Goal: Contribute content: Contribute content

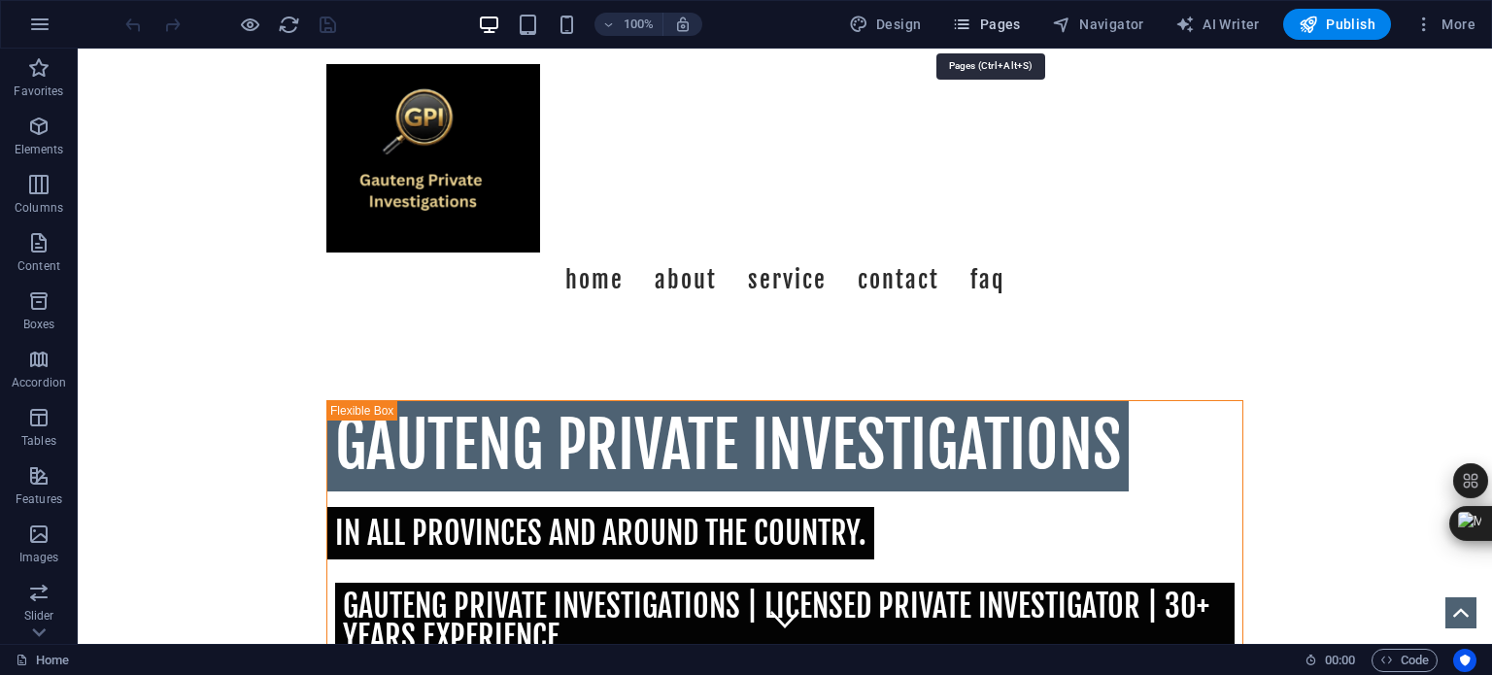
click at [1007, 22] on span "Pages" at bounding box center [986, 24] width 68 height 19
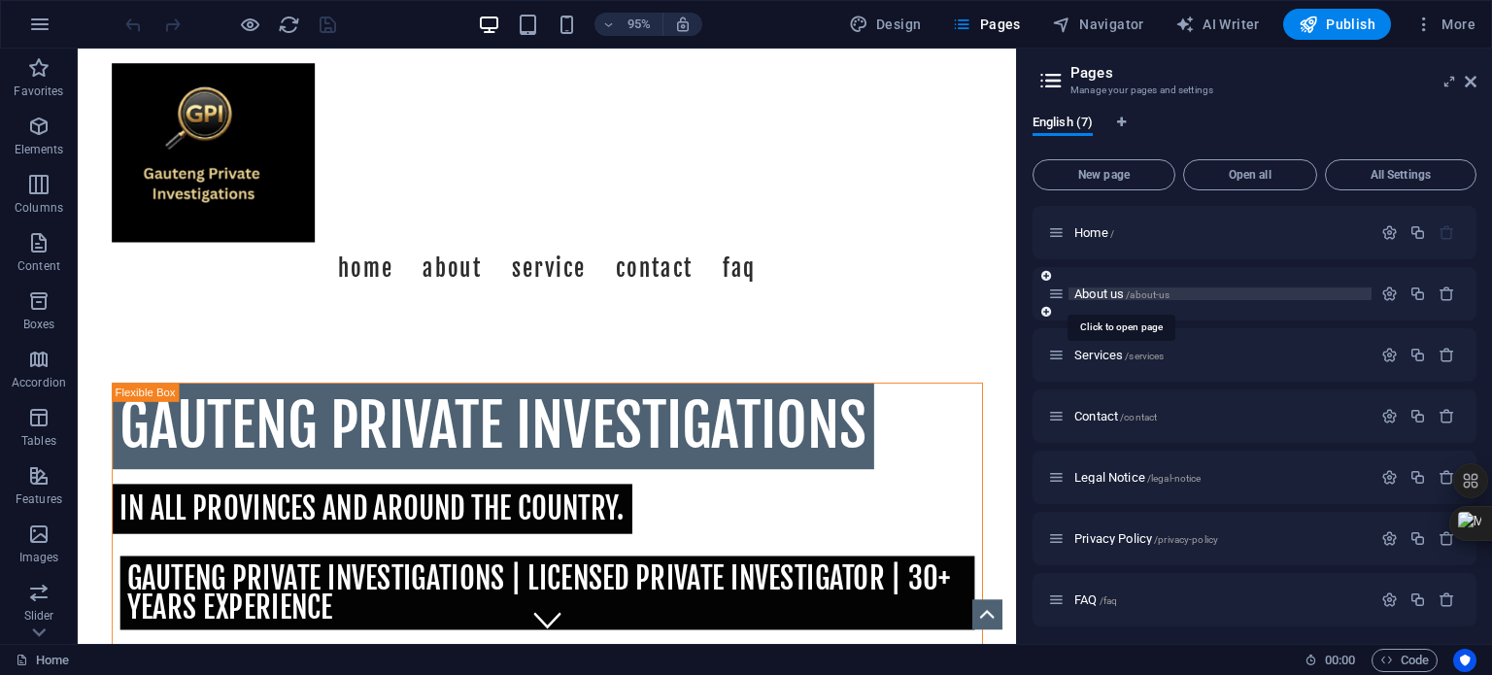
click at [1108, 291] on span "About us /about-us" at bounding box center [1122, 294] width 95 height 15
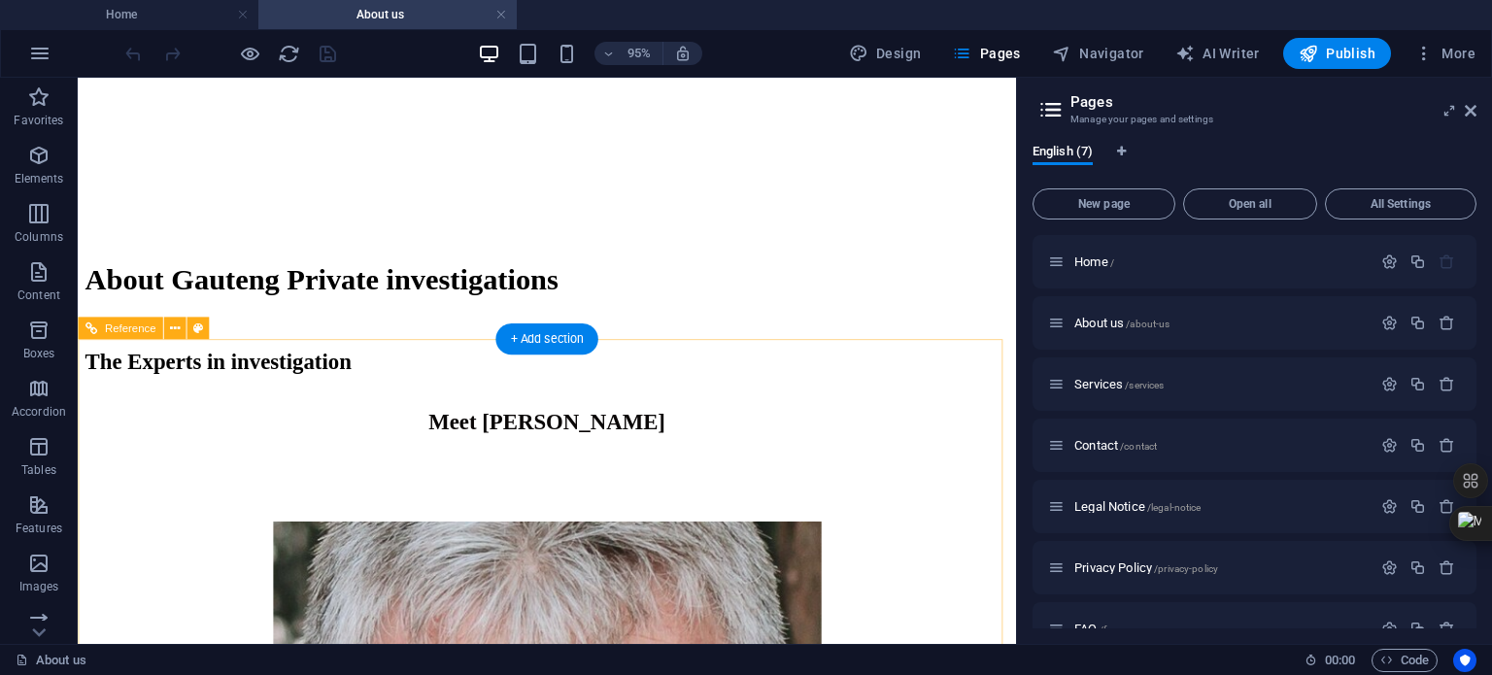
scroll to position [2165, 0]
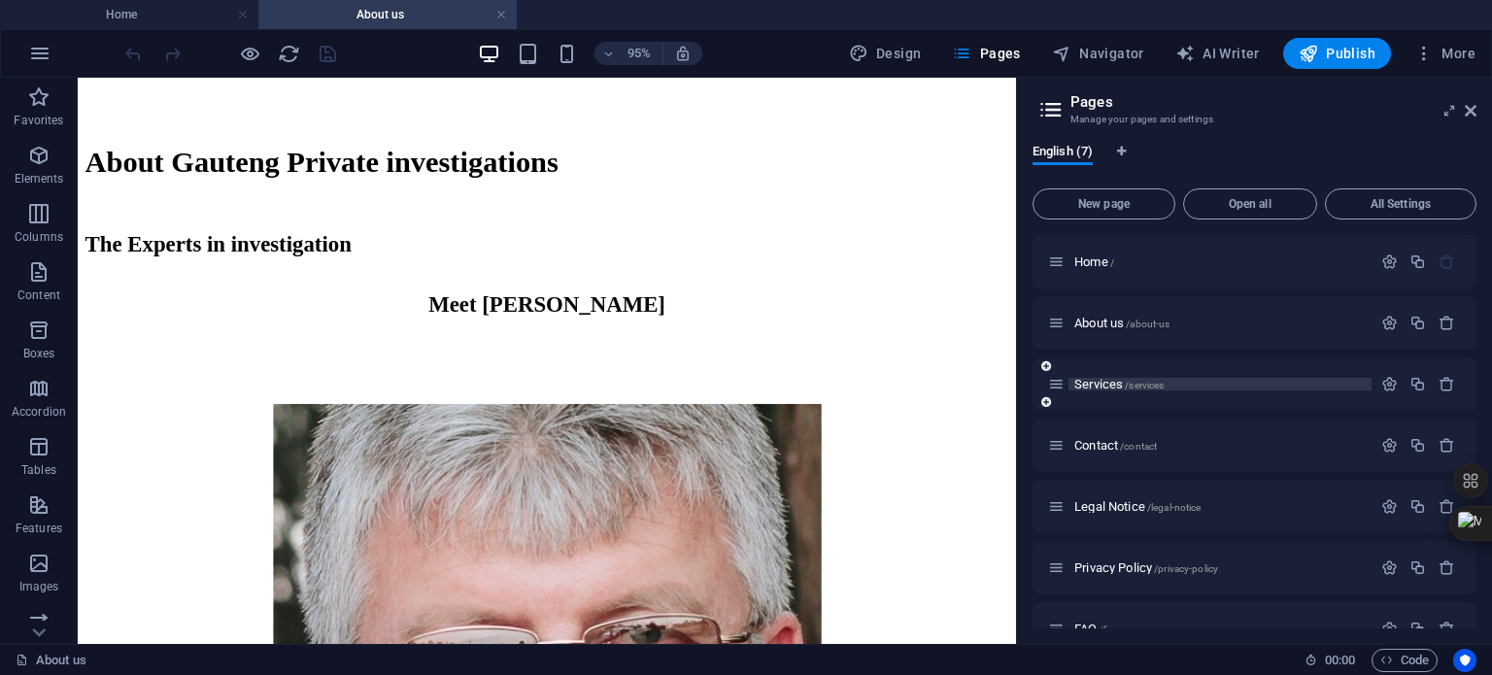
click at [1101, 385] on span "Services /services" at bounding box center [1119, 384] width 89 height 15
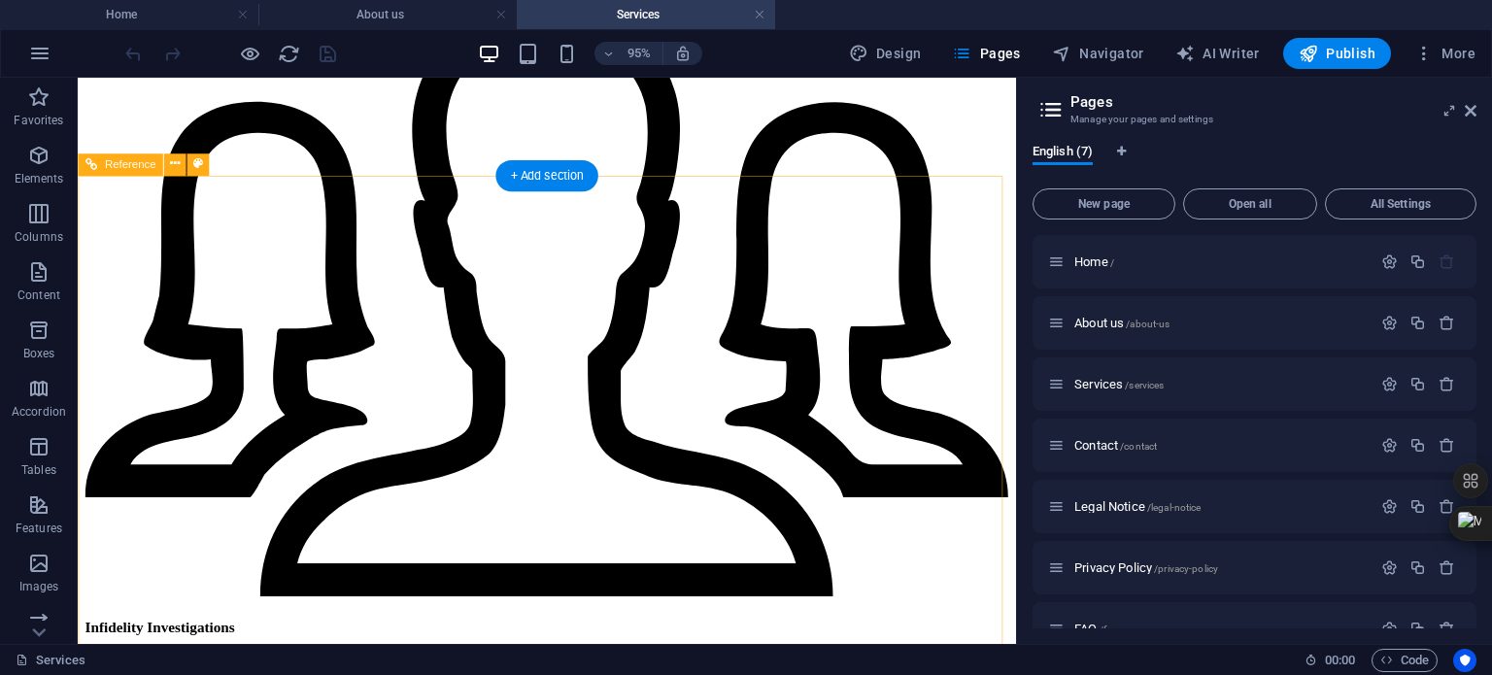
scroll to position [2235, 0]
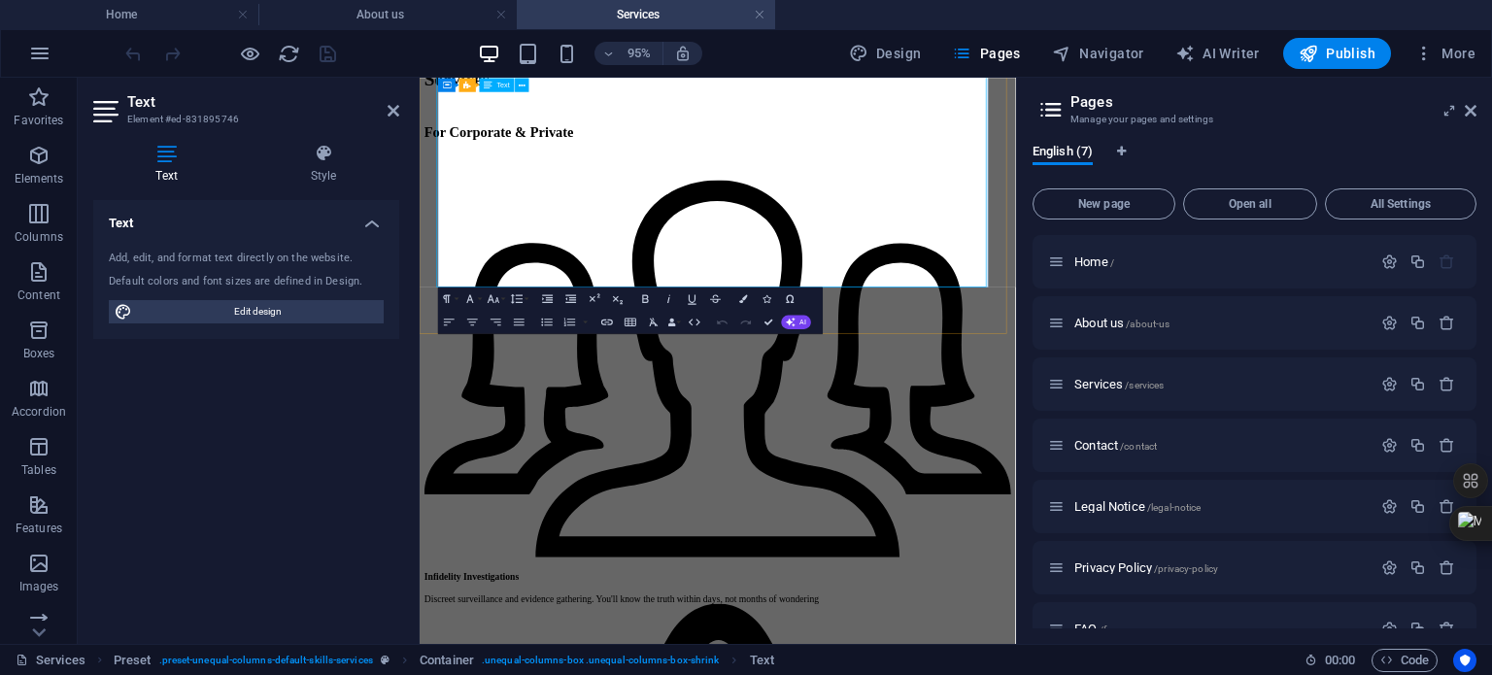
scroll to position [2105, 0]
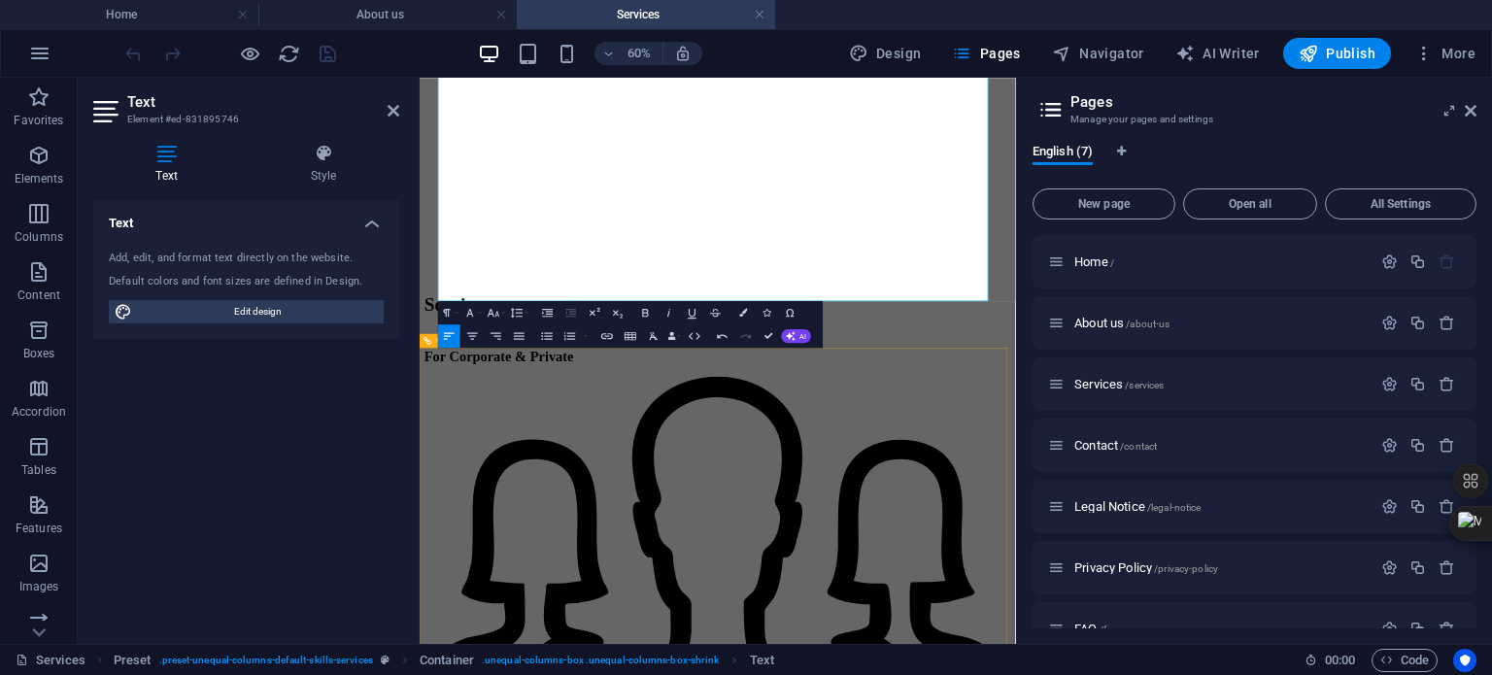
scroll to position [0, 4]
drag, startPoint x: 678, startPoint y: 432, endPoint x: 850, endPoint y: 437, distance: 172.1
click at [609, 337] on icon "button" at bounding box center [607, 336] width 12 height 6
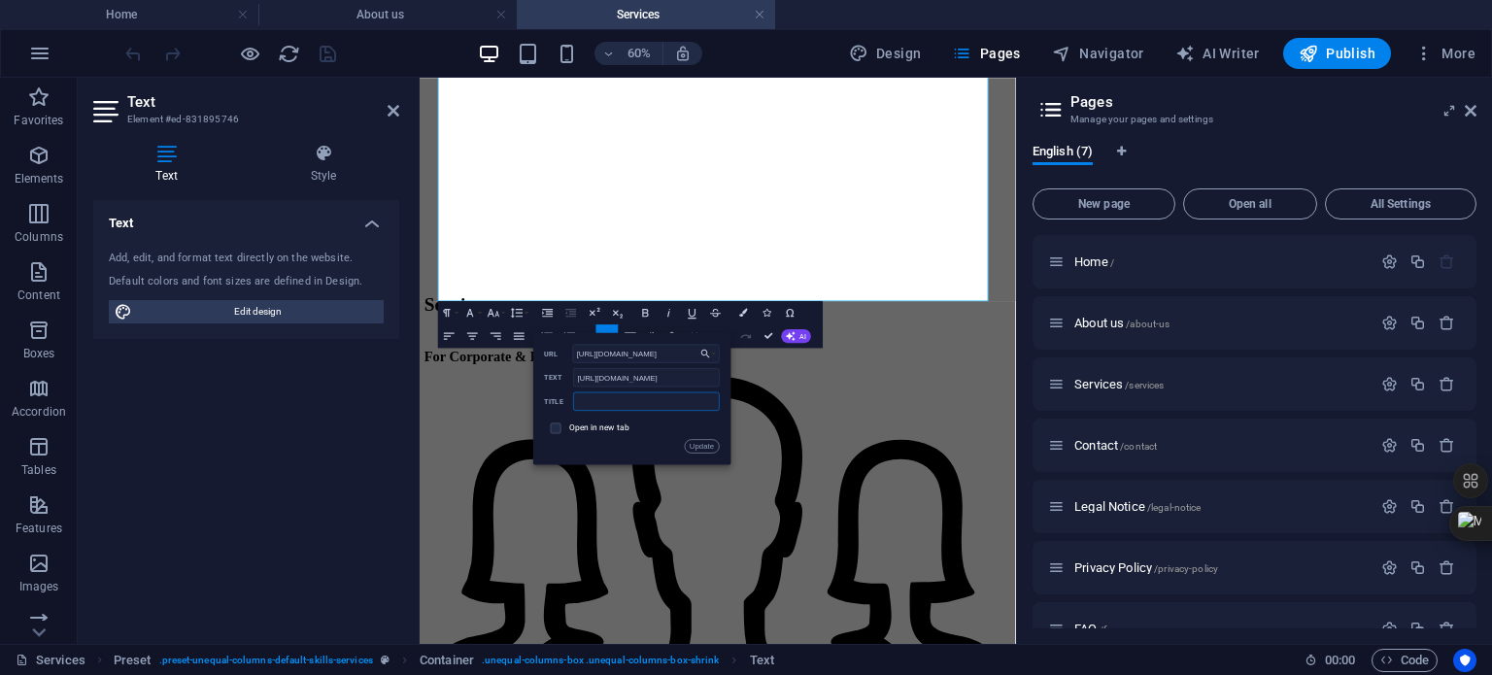
click at [649, 400] on input "text" at bounding box center [647, 401] width 146 height 18
type input "PaperTech Private Investigations"
click at [708, 446] on button "Update" at bounding box center [702, 446] width 35 height 14
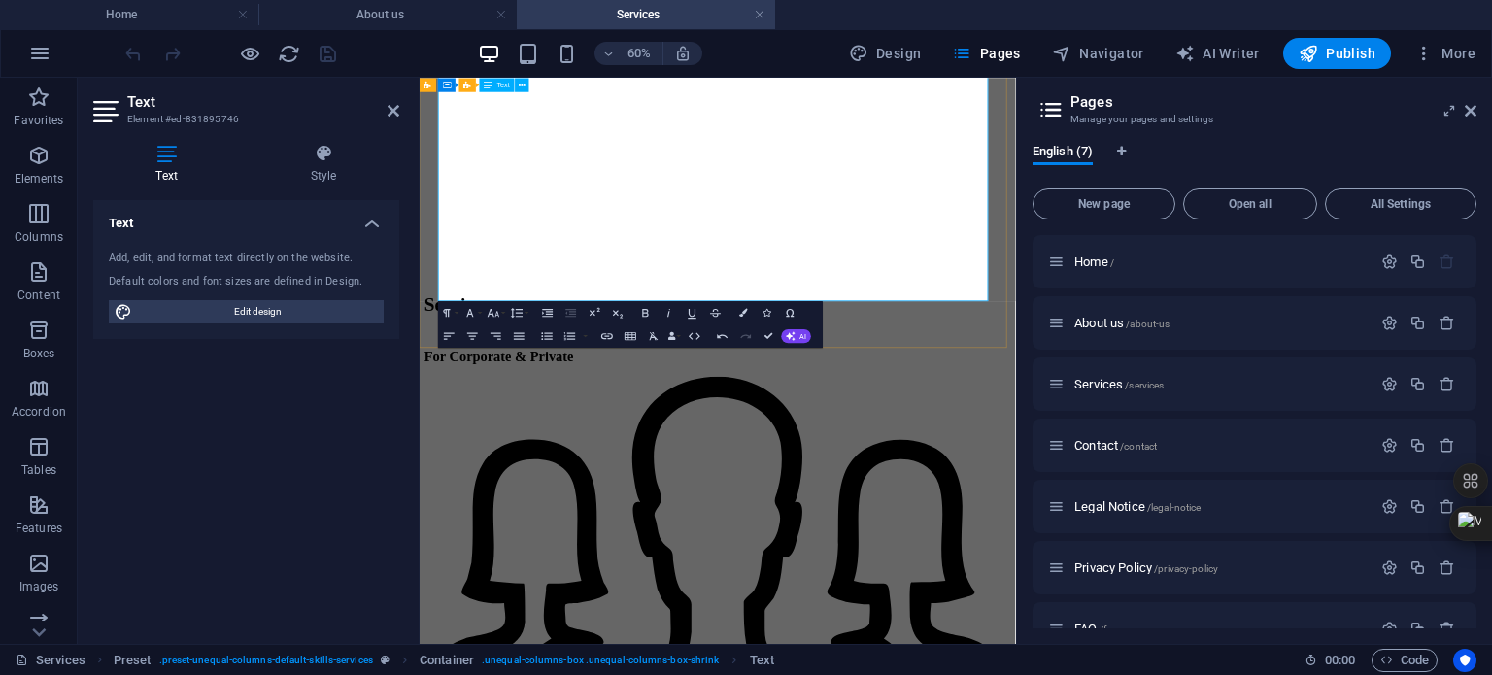
click at [393, 110] on icon at bounding box center [394, 111] width 12 height 16
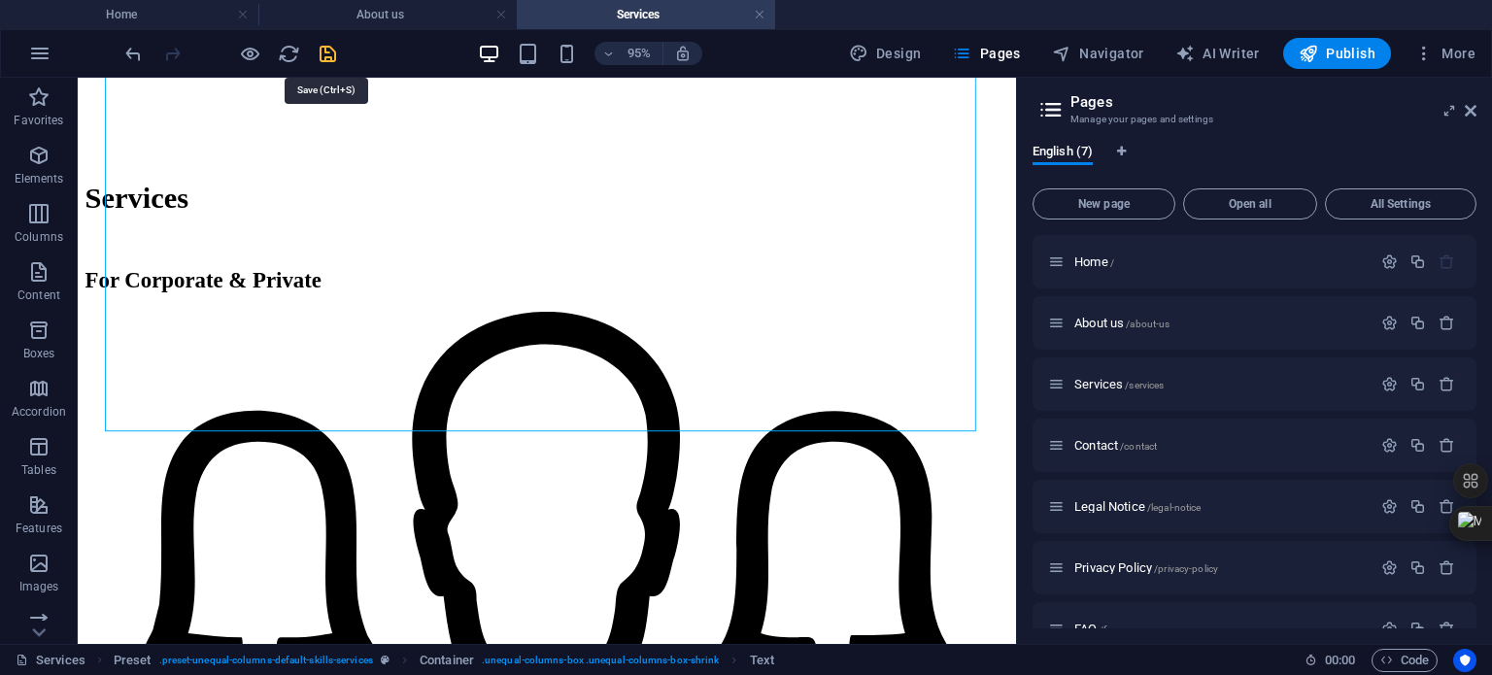
click at [329, 46] on icon "save" at bounding box center [328, 54] width 22 height 22
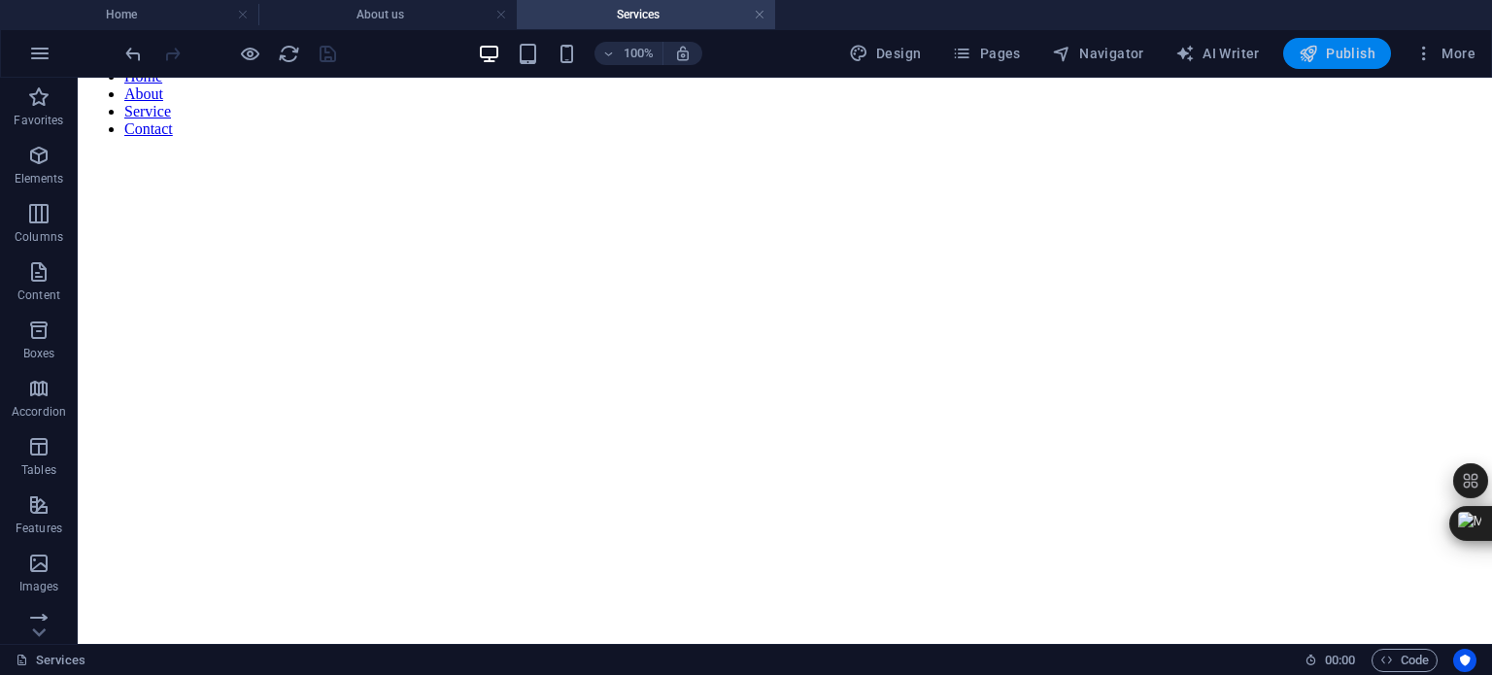
click at [1329, 52] on span "Publish" at bounding box center [1337, 53] width 77 height 19
